Goal: Navigation & Orientation: Find specific page/section

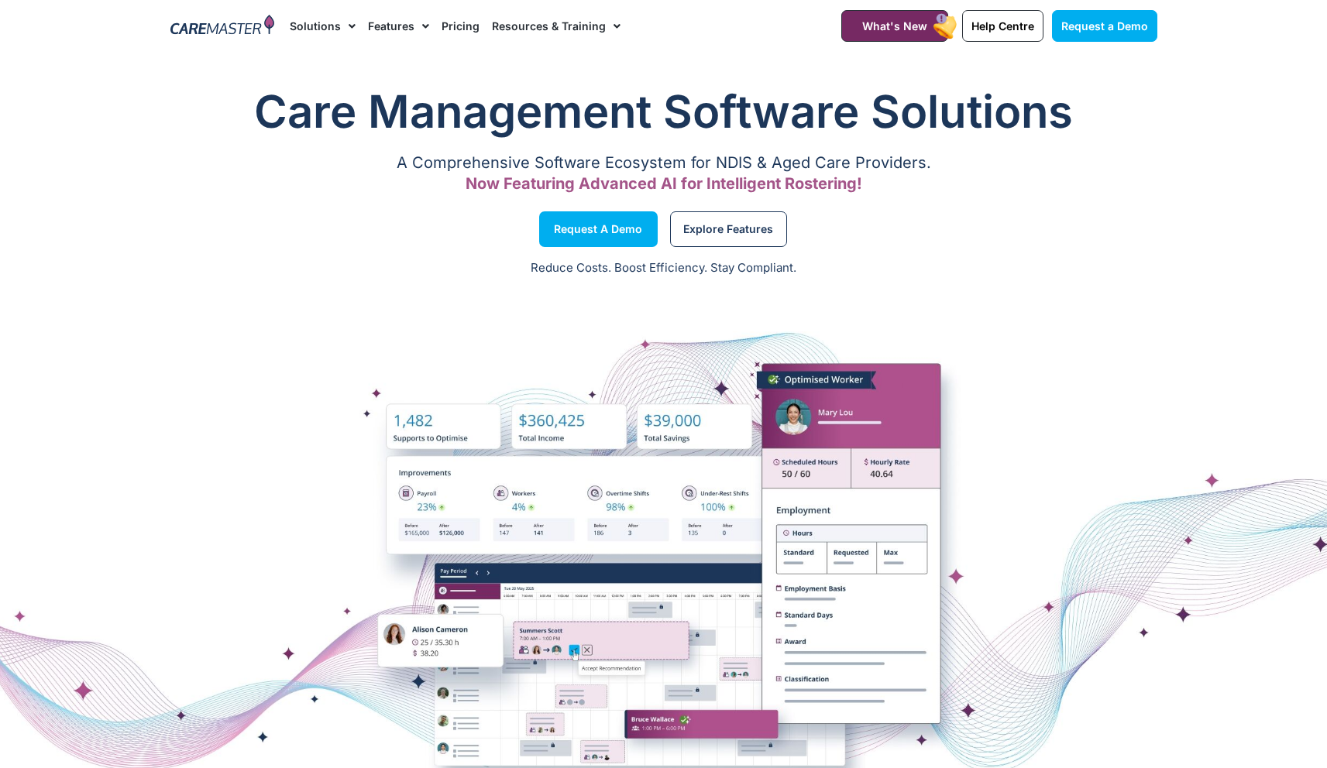
click at [253, 26] on img at bounding box center [222, 26] width 105 height 23
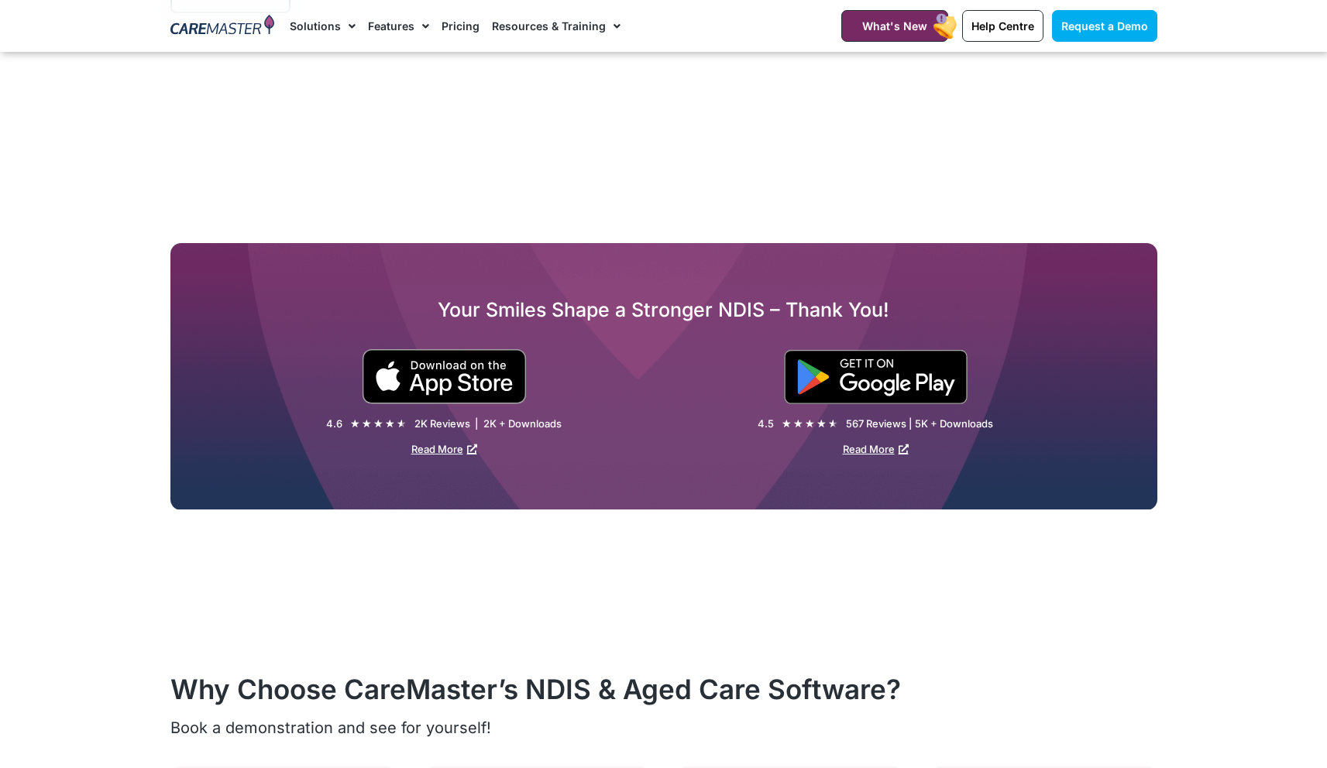
scroll to position [2011, 0]
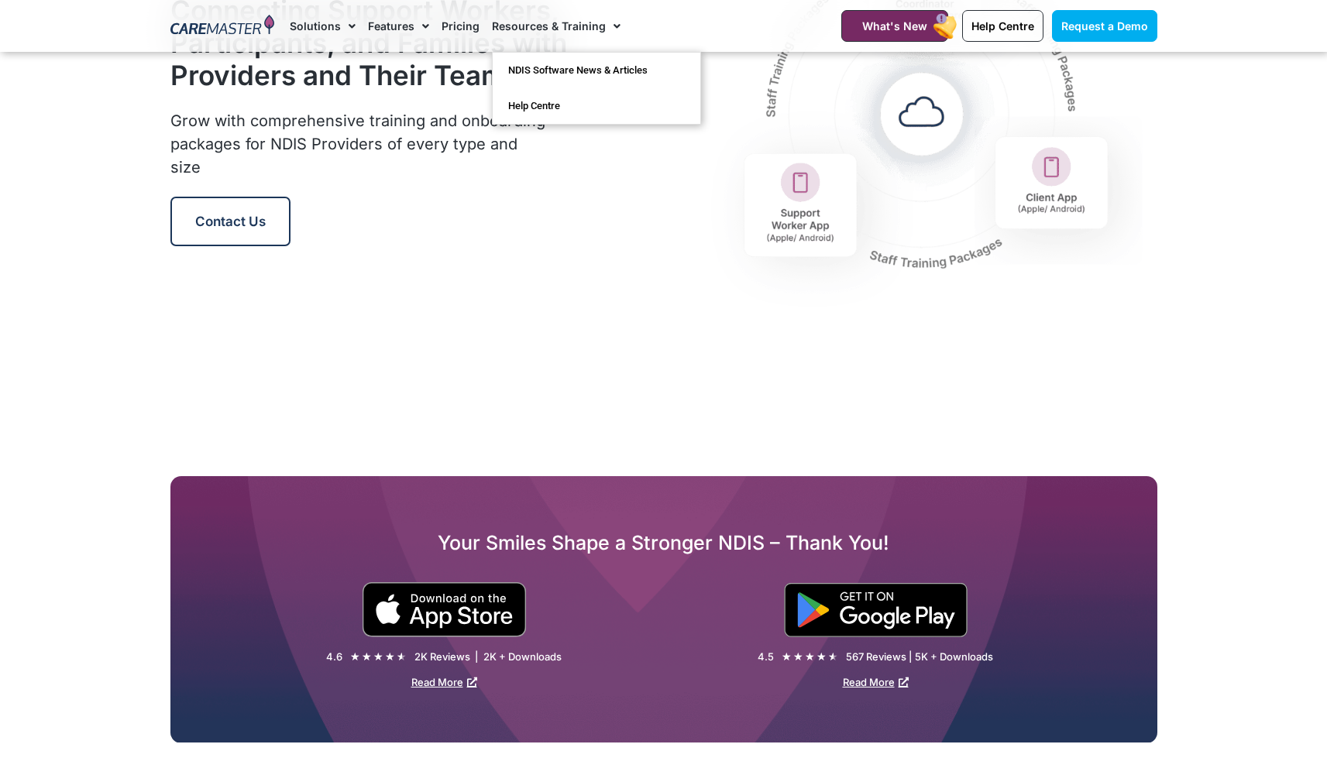
click at [737, 16] on nav "Solutions AI Roster Optimiser NDIS Software for Small Providers End-to-End NDIS…" at bounding box center [546, 26] width 513 height 52
